Goal: Task Accomplishment & Management: Use online tool/utility

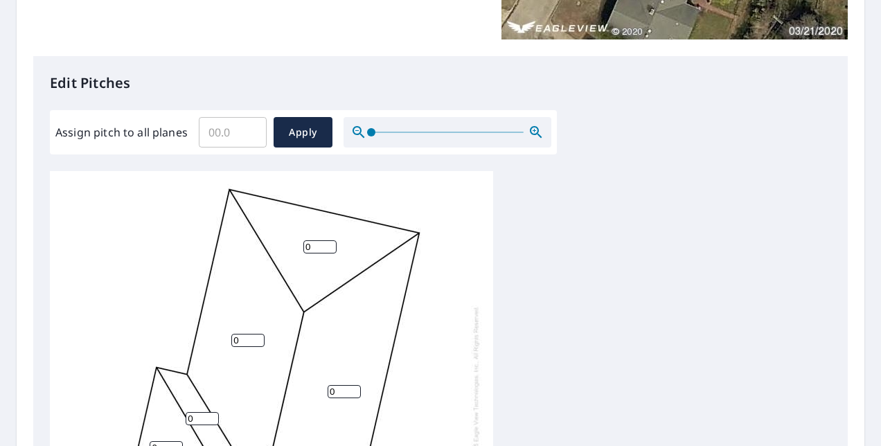
scroll to position [346, 0]
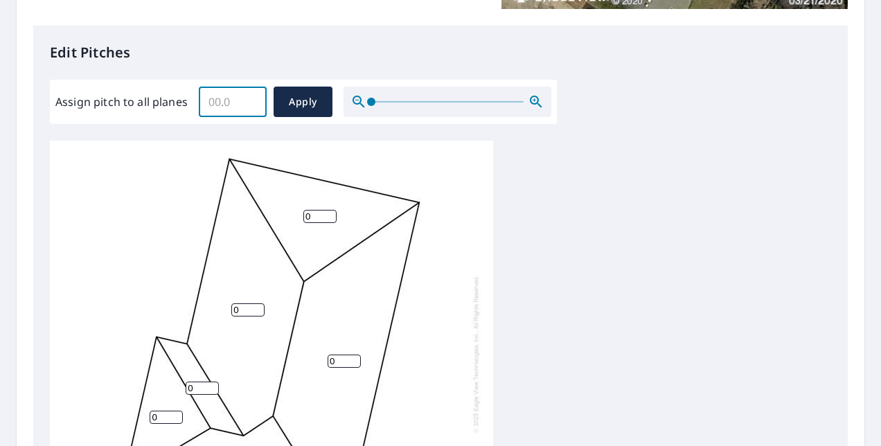
click at [260, 111] on input "Assign pitch to all planes" at bounding box center [233, 101] width 68 height 39
click at [256, 98] on input "0.1" at bounding box center [233, 101] width 68 height 39
click at [256, 97] on input "0.1" at bounding box center [233, 101] width 68 height 39
click at [258, 97] on input "0.1" at bounding box center [233, 101] width 68 height 39
drag, startPoint x: 231, startPoint y: 100, endPoint x: 108, endPoint y: 89, distance: 123.7
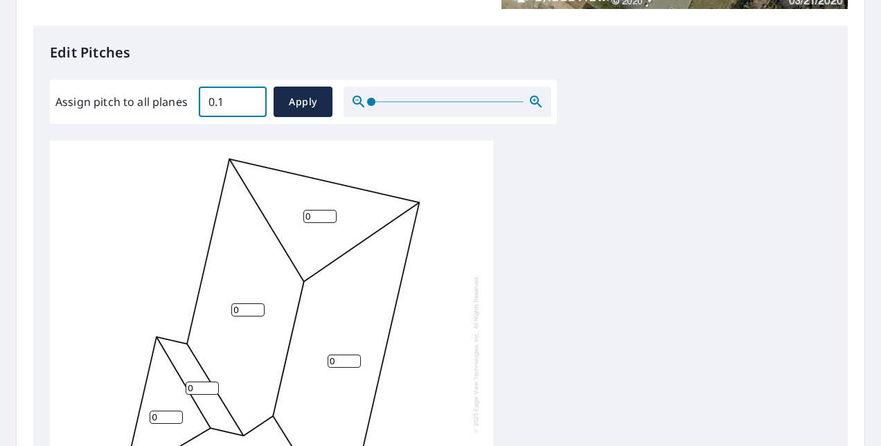
click at [108, 89] on div "Assign pitch to all planes 0.1 ​ Apply" at bounding box center [303, 102] width 496 height 30
type input "5"
click at [283, 91] on button "Apply" at bounding box center [303, 102] width 59 height 30
type input "5"
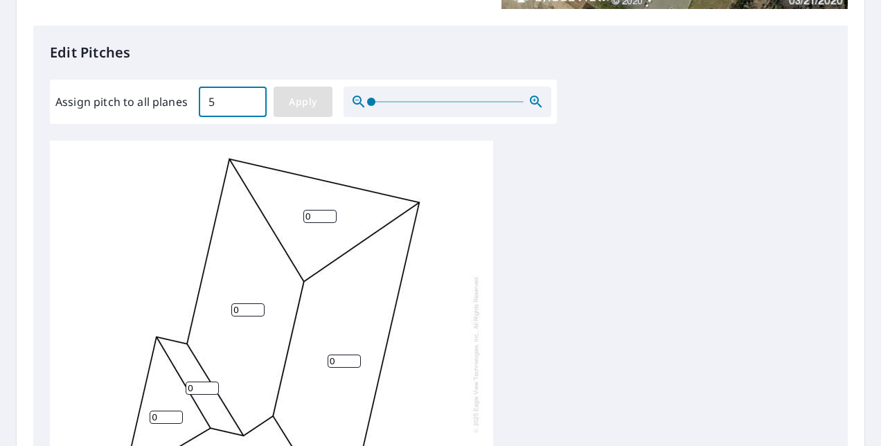
type input "5"
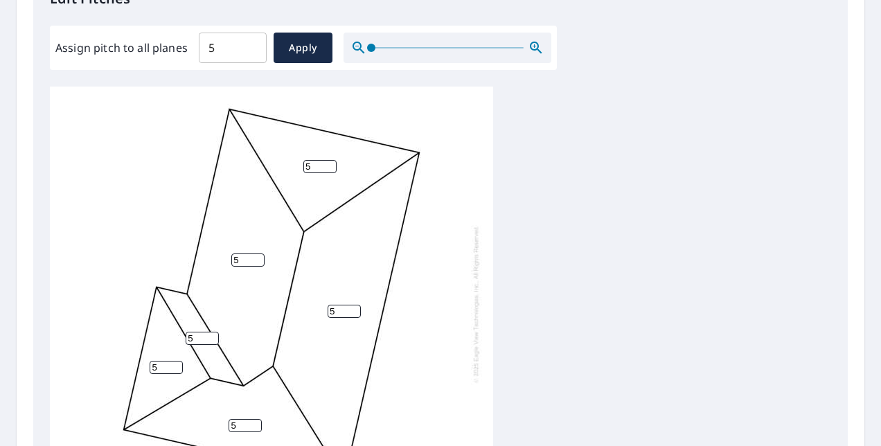
scroll to position [277, 0]
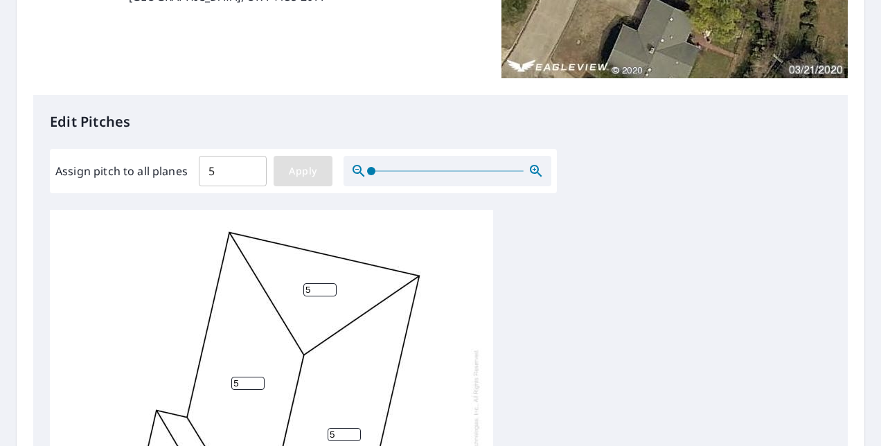
click at [310, 166] on span "Apply" at bounding box center [303, 171] width 37 height 17
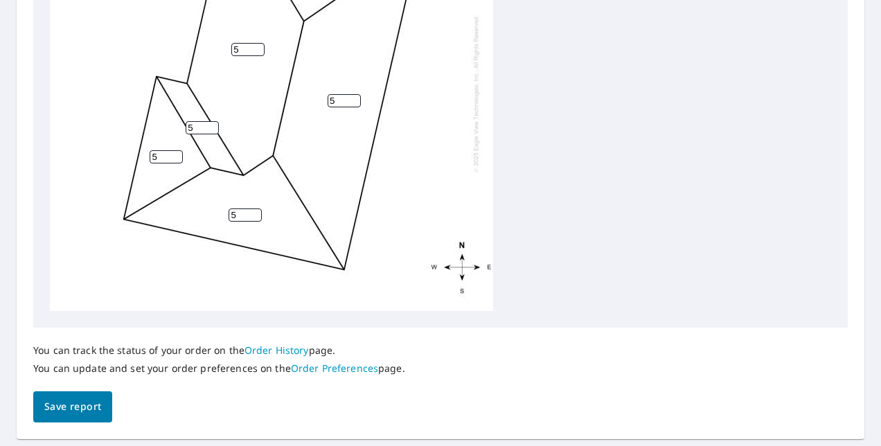
scroll to position [650, 0]
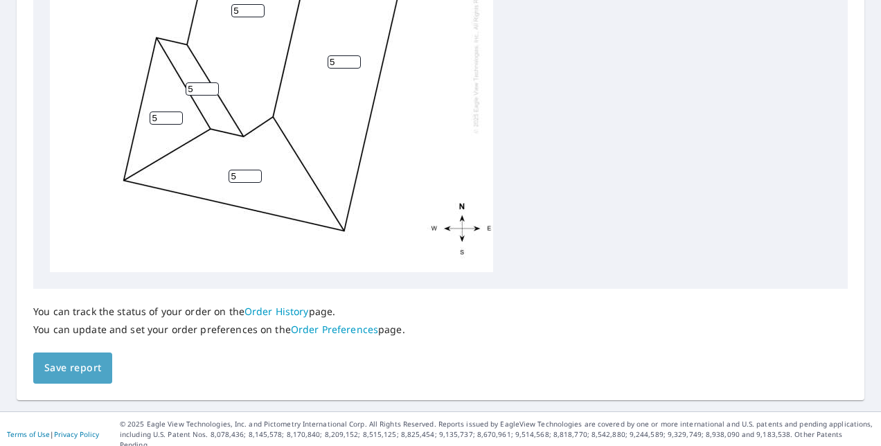
drag, startPoint x: 80, startPoint y: 377, endPoint x: 103, endPoint y: 373, distance: 23.1
click at [80, 377] on button "Save report" at bounding box center [72, 368] width 79 height 31
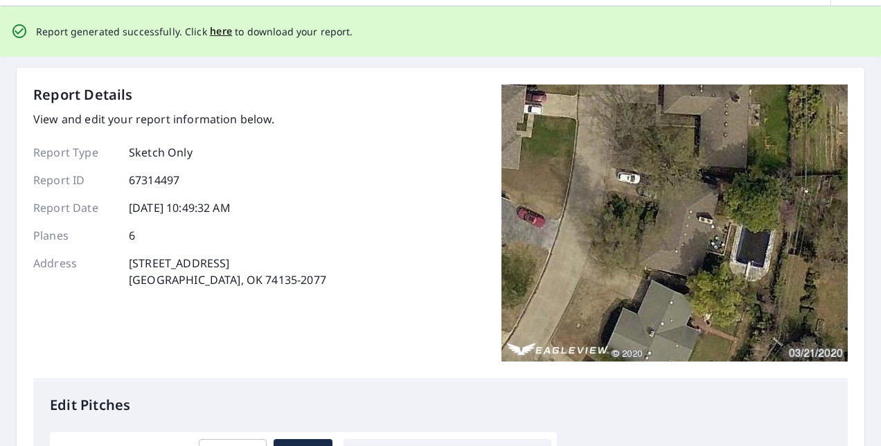
scroll to position [0, 0]
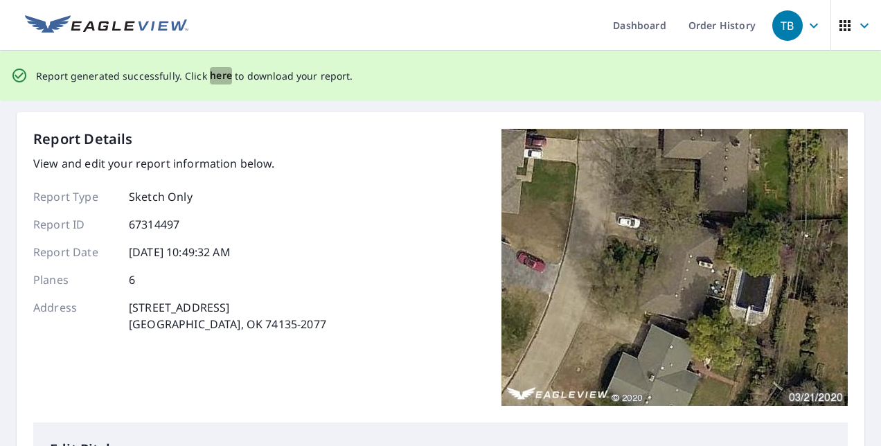
click at [219, 73] on span "here" at bounding box center [221, 75] width 23 height 17
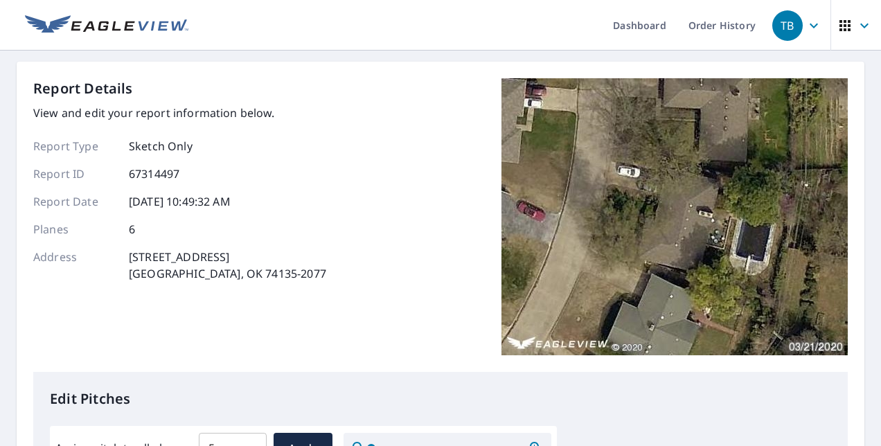
click at [89, 15] on img at bounding box center [106, 25] width 163 height 21
